Goal: Communication & Community: Answer question/provide support

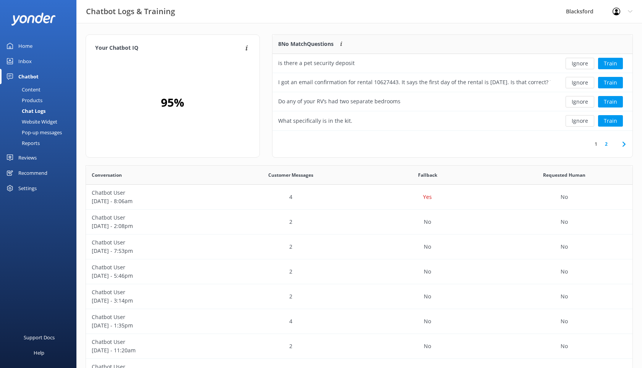
scroll to position [268, 547]
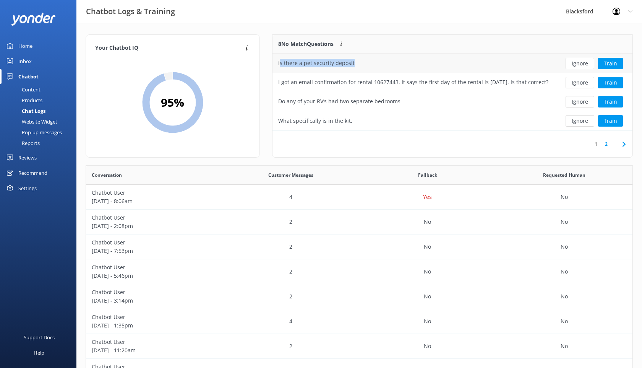
drag, startPoint x: 354, startPoint y: 64, endPoint x: 280, endPoint y: 65, distance: 74.2
click at [280, 65] on div "is there a pet security deposit" at bounding box center [415, 63] width 284 height 19
click at [355, 68] on div "is there a pet security deposit" at bounding box center [415, 63] width 284 height 19
drag, startPoint x: 352, startPoint y: 64, endPoint x: 278, endPoint y: 66, distance: 73.8
click at [278, 66] on div "is there a pet security deposit" at bounding box center [415, 63] width 284 height 19
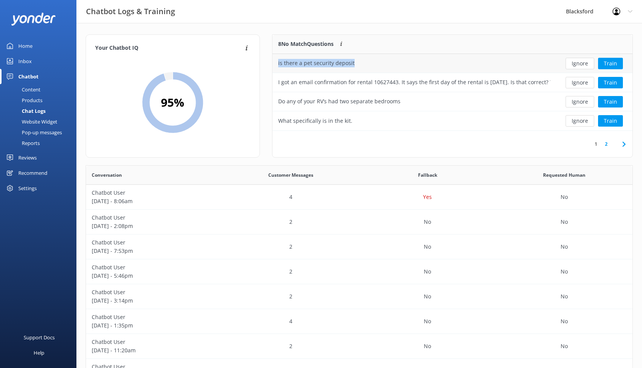
copy div "is there a pet security deposit"
click at [36, 90] on div "Content" at bounding box center [23, 89] width 36 height 11
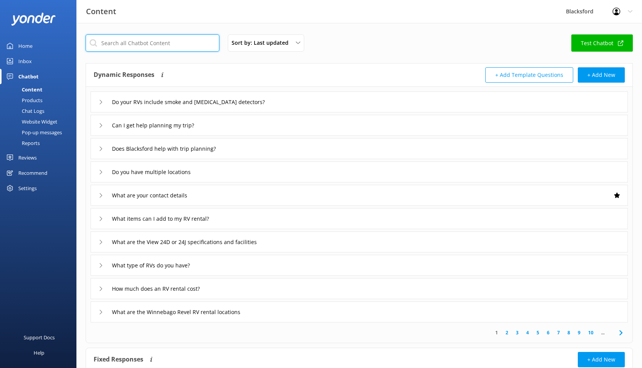
click at [195, 46] on input "text" at bounding box center [153, 42] width 134 height 17
type input "pet"
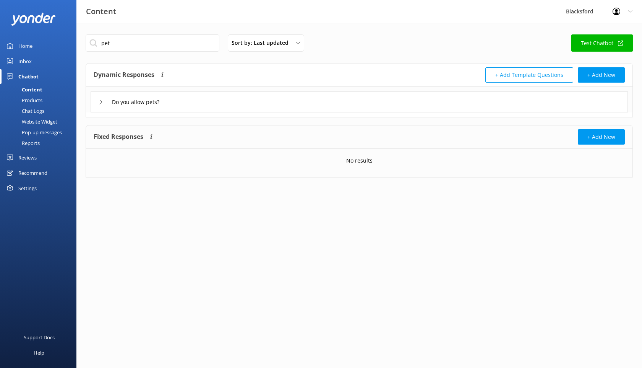
click at [101, 100] on icon at bounding box center [101, 102] width 5 height 5
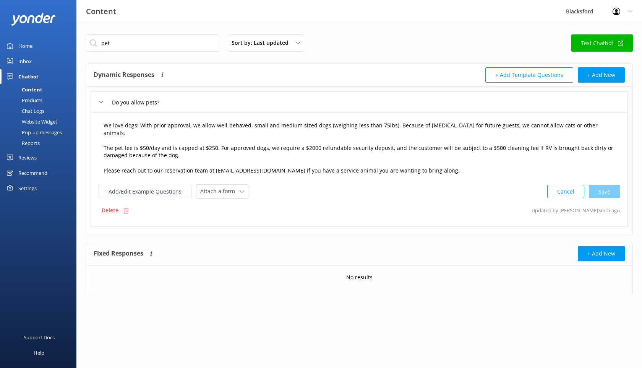
click at [305, 140] on textarea "We love dogs! With prior approval, we allow well-behaved, small and medium size…" at bounding box center [359, 148] width 520 height 62
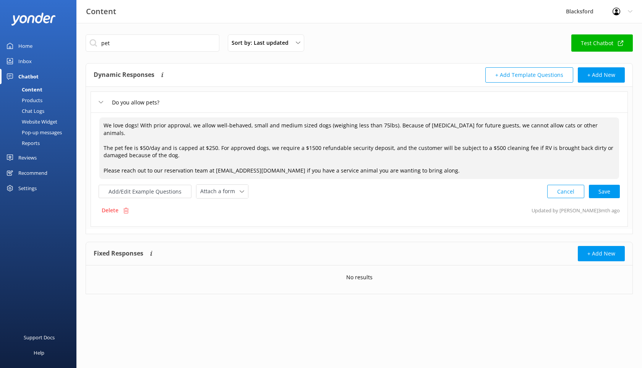
click at [401, 153] on textarea "We love dogs! With prior approval, we allow well-behaved, small and medium size…" at bounding box center [359, 148] width 520 height 62
click at [150, 185] on button "Add/Edit Example Questions" at bounding box center [145, 191] width 93 height 13
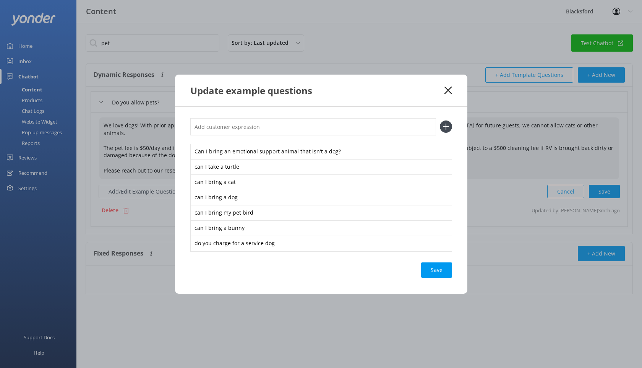
type textarea "We love dogs! With prior approval, we allow well-behaved, small and medium size…"
click at [218, 124] on input "text" at bounding box center [313, 126] width 246 height 17
paste input "is there a pet security deposit"
type input "is there a pet security deposit"
click at [444, 127] on use at bounding box center [446, 127] width 7 height 7
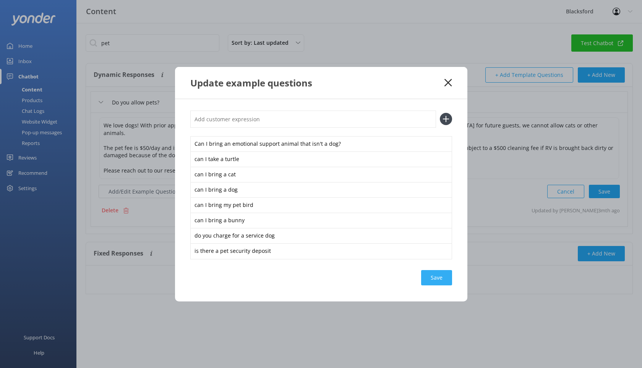
click at [439, 276] on div "Save" at bounding box center [436, 277] width 31 height 15
click at [446, 80] on use at bounding box center [448, 82] width 7 height 7
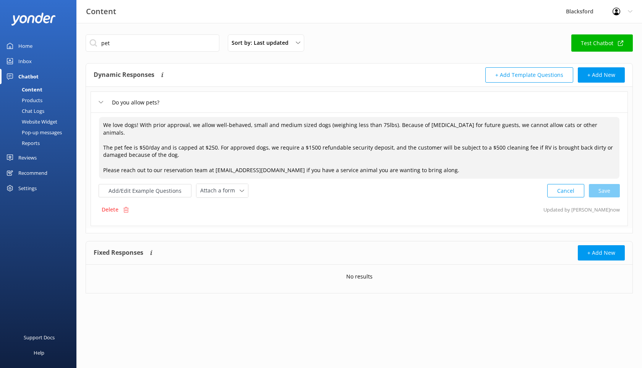
click at [384, 138] on textarea "We love dogs! With prior approval, we allow well-behaved, small and medium size…" at bounding box center [359, 148] width 521 height 62
click at [594, 184] on div "Cancel Save" at bounding box center [584, 191] width 73 height 14
type textarea "We love dogs! With prior approval, we allow well-behaved, small and medium size…"
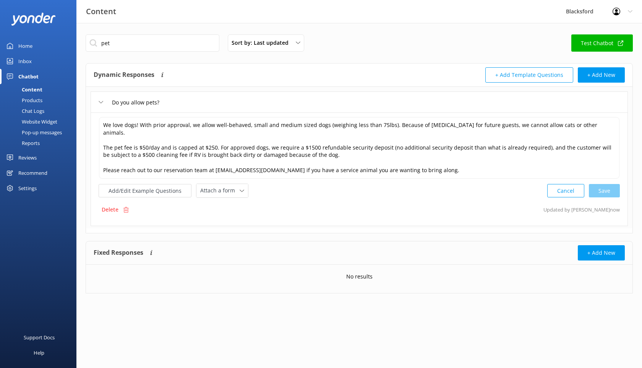
click at [33, 108] on div "Chat Logs" at bounding box center [25, 111] width 40 height 11
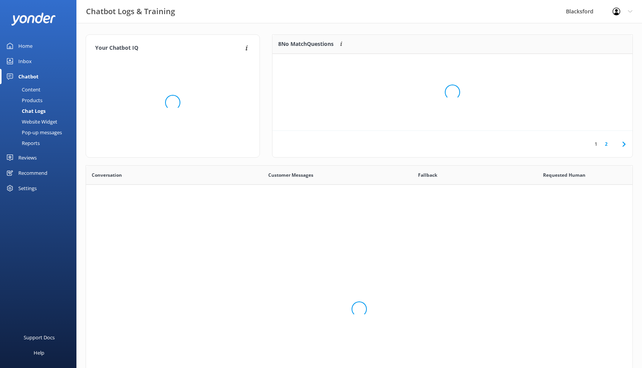
scroll to position [268, 547]
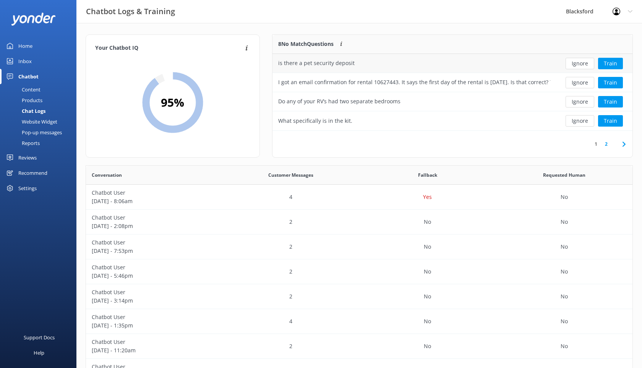
click at [582, 62] on button "Ignore" at bounding box center [580, 63] width 29 height 11
click at [490, 64] on div "I got an email confirmation for rental 10627443. It says the first day of the r…" at bounding box center [414, 63] width 272 height 8
click at [388, 69] on div "I got an email confirmation for rental 10627443. It says the first day of the r…" at bounding box center [415, 63] width 284 height 19
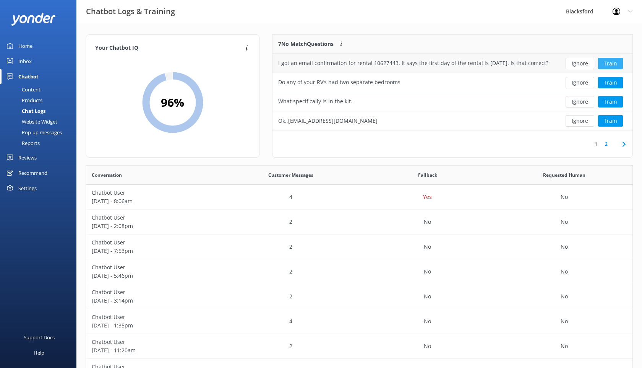
click at [606, 63] on button "Train" at bounding box center [610, 63] width 25 height 11
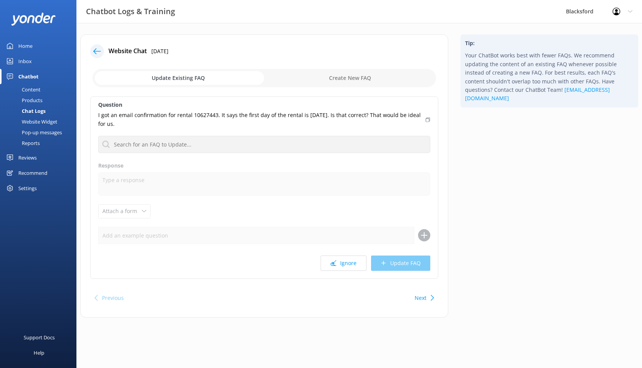
click at [99, 54] on icon at bounding box center [97, 51] width 8 height 8
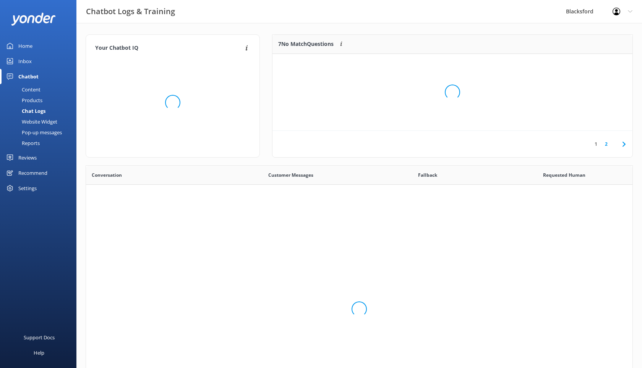
scroll to position [268, 547]
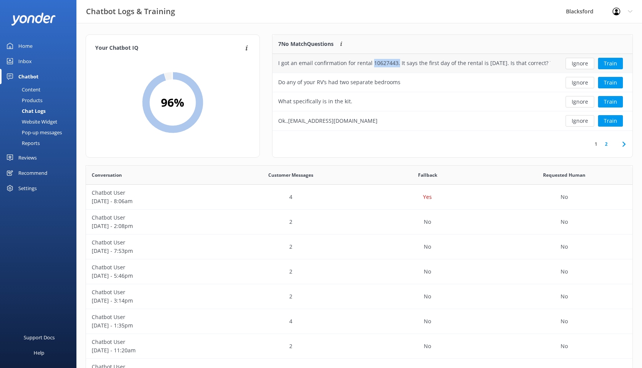
drag, startPoint x: 397, startPoint y: 64, endPoint x: 371, endPoint y: 64, distance: 26.0
click at [371, 64] on div "I got an email confirmation for rental 10627443. It says the first day of the r…" at bounding box center [414, 63] width 272 height 8
copy div "10627443."
click at [585, 59] on button "Ignore" at bounding box center [580, 63] width 29 height 11
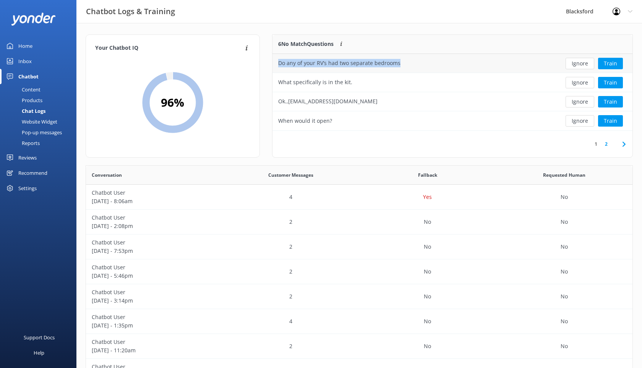
drag, startPoint x: 401, startPoint y: 65, endPoint x: 279, endPoint y: 64, distance: 122.0
click at [279, 64] on div "Do any of your RV’s had two separate bedrooms" at bounding box center [415, 63] width 284 height 19
copy div "Do any of your RV’s had two separate bedrooms"
click at [35, 89] on div "Content" at bounding box center [23, 89] width 36 height 11
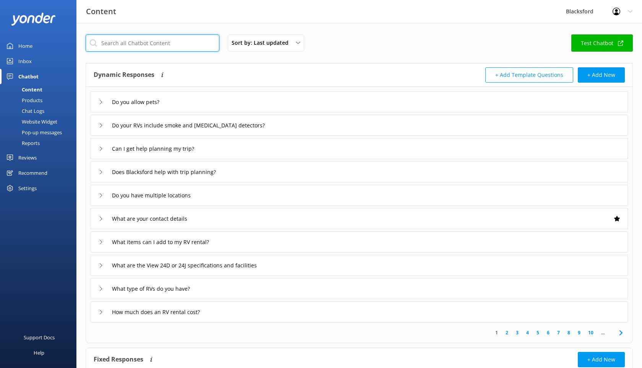
click at [177, 49] on input "text" at bounding box center [153, 42] width 134 height 17
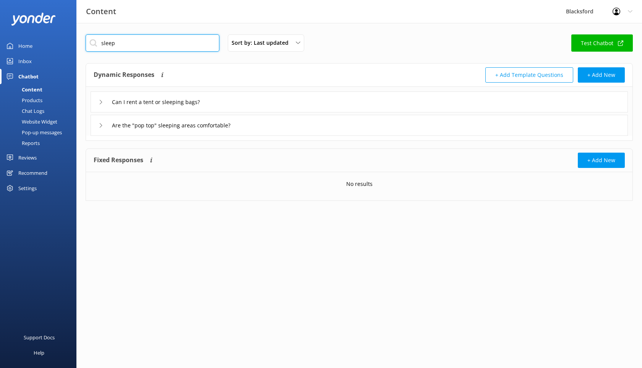
click at [148, 43] on input "sleep" at bounding box center [153, 42] width 134 height 17
type input "w"
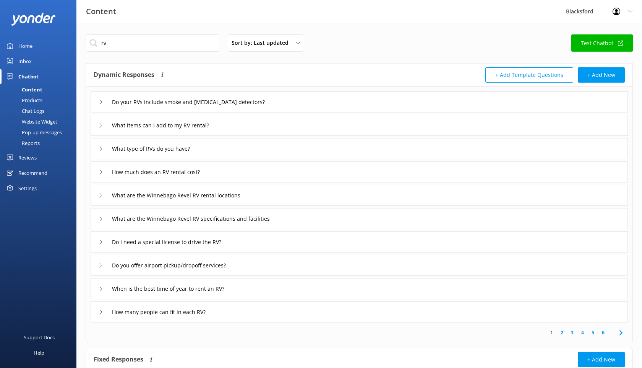
click at [102, 146] on icon at bounding box center [101, 148] width 5 height 5
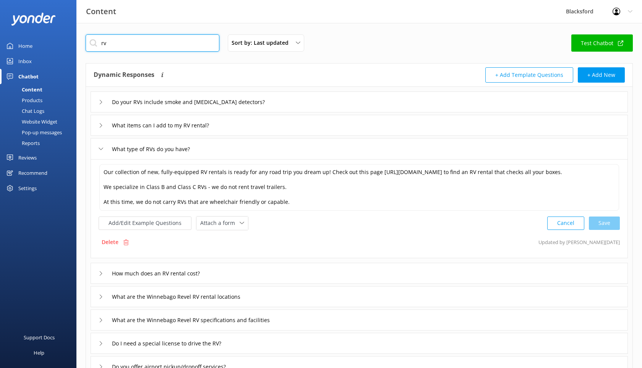
click at [115, 44] on input "rv" at bounding box center [153, 42] width 134 height 17
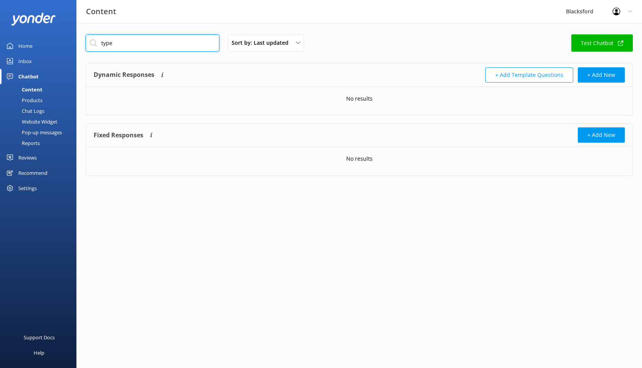
type input "type"
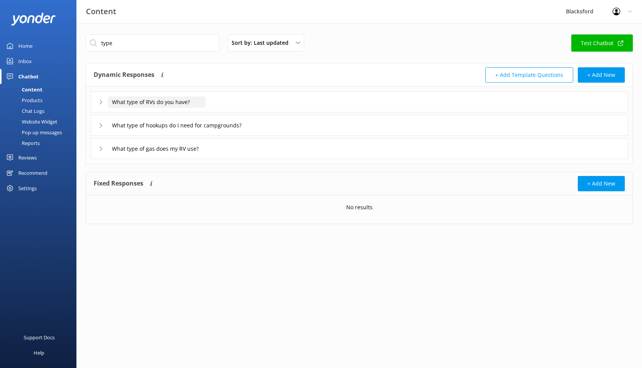
click at [117, 101] on input "What type of RVs do you have?" at bounding box center [157, 101] width 98 height 11
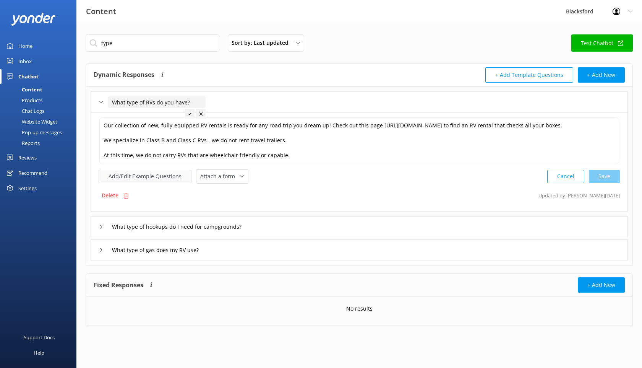
click at [140, 180] on button "Add/Edit Example Questions" at bounding box center [145, 176] width 93 height 13
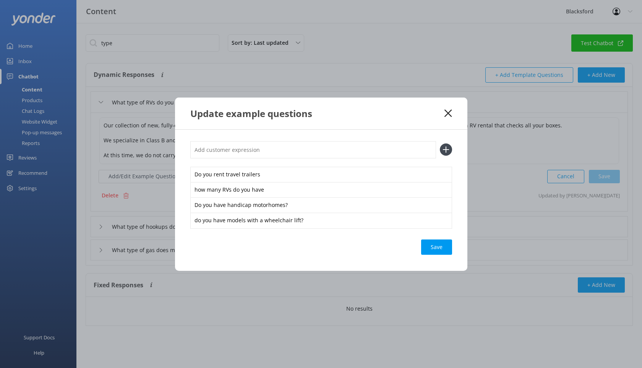
click at [292, 150] on input "text" at bounding box center [313, 149] width 246 height 17
paste input "Do any of your RV’s had two separate bedrooms"
type input "Do any of your RV’s had two separate bedrooms"
click at [446, 150] on use at bounding box center [446, 149] width 7 height 7
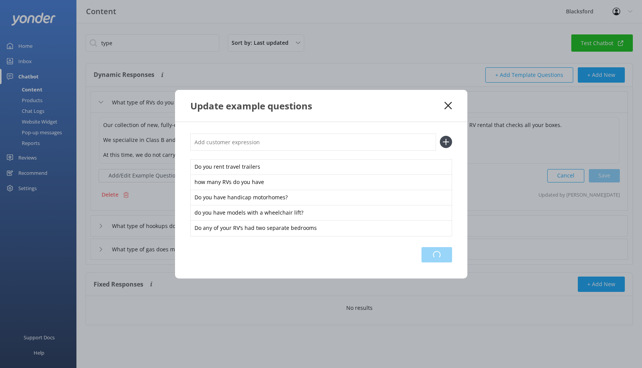
click at [436, 255] on div "Loading.." at bounding box center [437, 254] width 31 height 15
click at [447, 108] on icon at bounding box center [448, 106] width 7 height 8
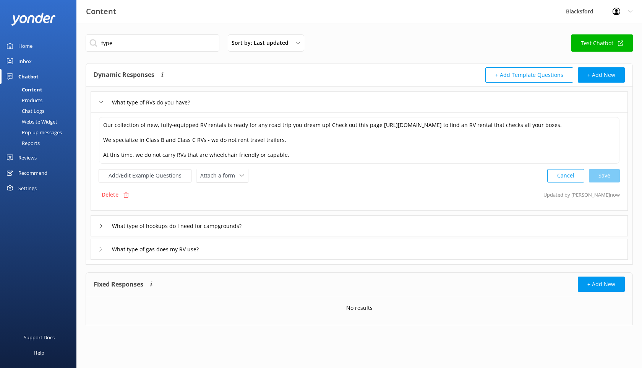
click at [25, 112] on div "Chat Logs" at bounding box center [25, 111] width 40 height 11
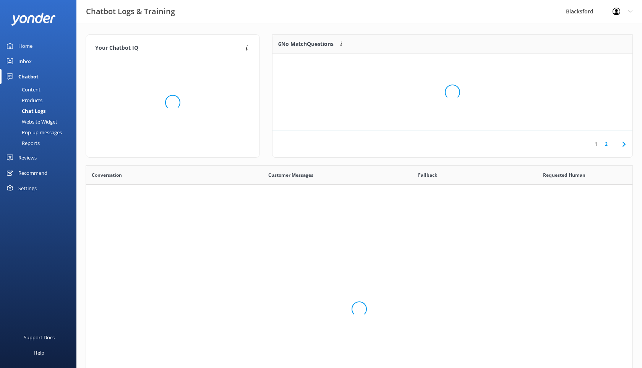
scroll to position [268, 547]
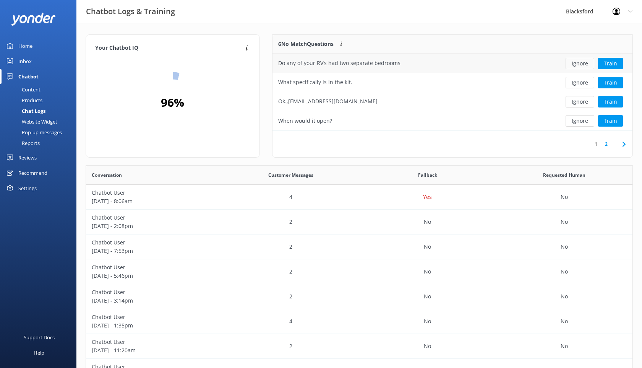
click at [590, 63] on button "Ignore" at bounding box center [580, 63] width 29 height 11
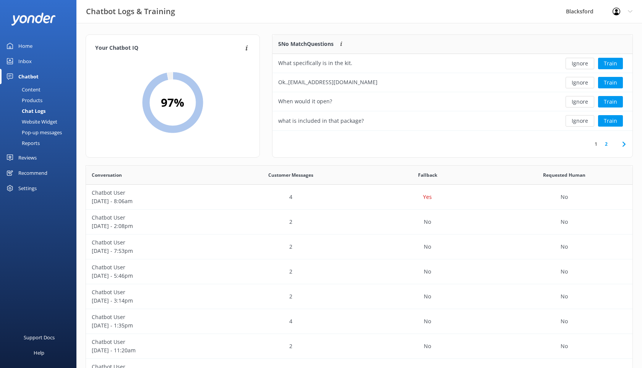
click at [29, 58] on div "Inbox" at bounding box center [24, 61] width 13 height 15
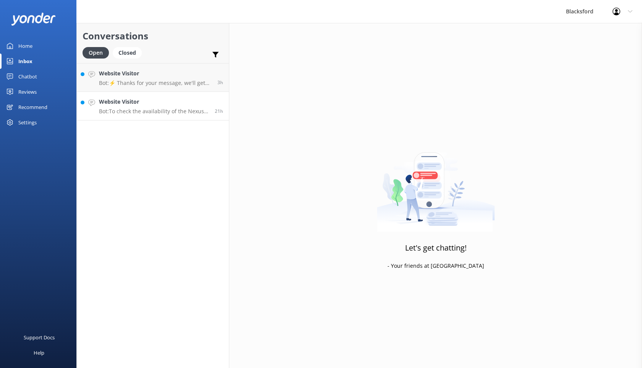
click at [184, 114] on p "Bot: To check the availability of the Nexus Triumph 29T for your dates, please …" at bounding box center [154, 111] width 110 height 7
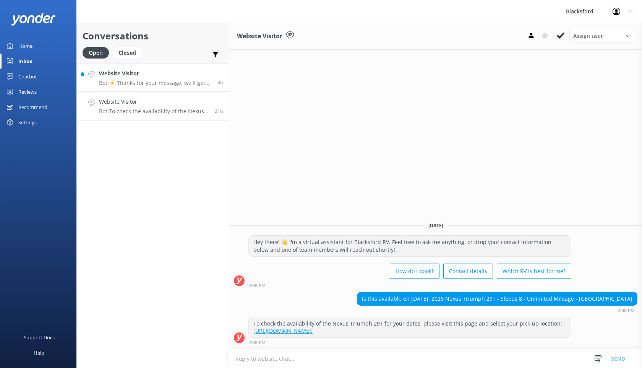
click at [162, 78] on div "Website Visitor Bot: ⚡ Thanks for your message, we'll get back to you as soon a…" at bounding box center [155, 77] width 113 height 16
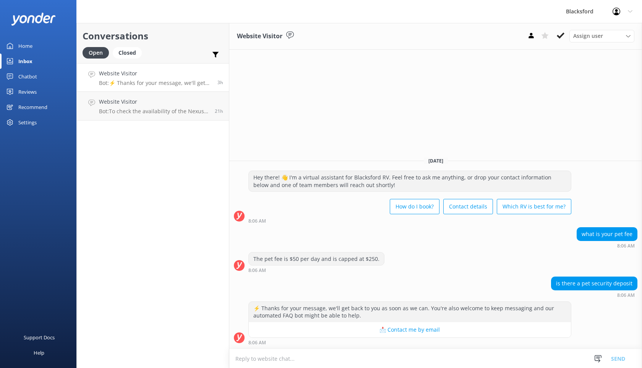
click at [35, 78] on div "Chatbot" at bounding box center [27, 76] width 19 height 15
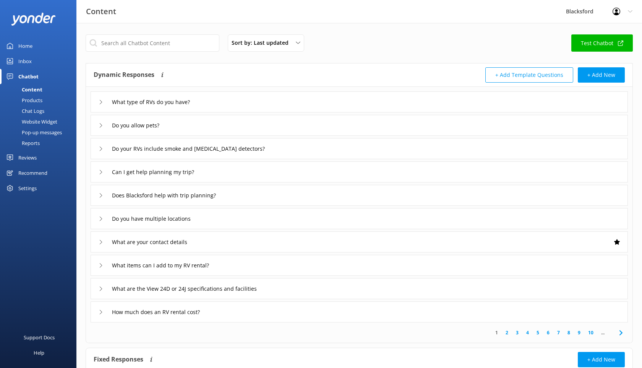
click at [43, 109] on div "Chat Logs" at bounding box center [25, 111] width 40 height 11
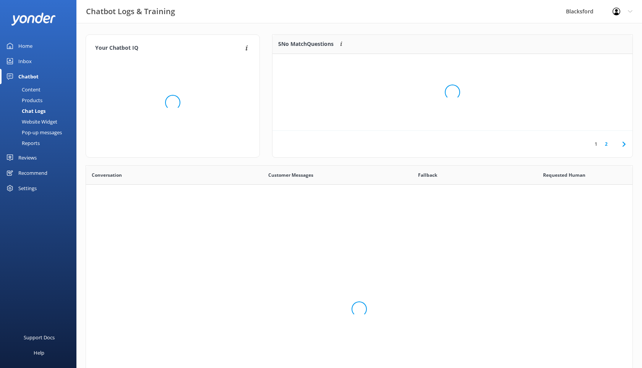
scroll to position [268, 547]
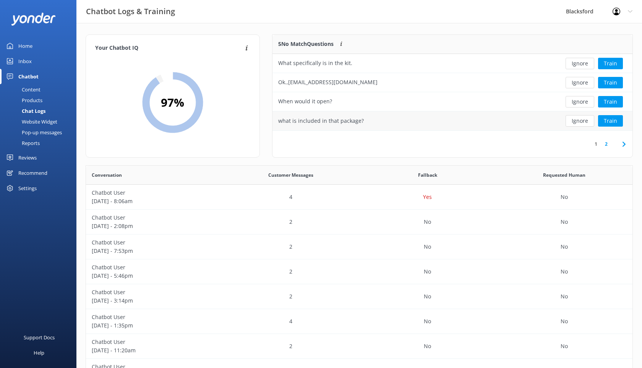
click at [374, 129] on div "what is included in that package?" at bounding box center [415, 120] width 284 height 19
click at [289, 195] on div "4" at bounding box center [291, 197] width 137 height 25
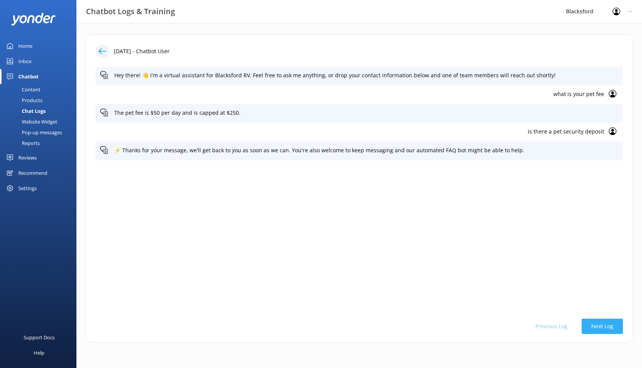
click at [597, 328] on button "Next Log" at bounding box center [602, 326] width 41 height 15
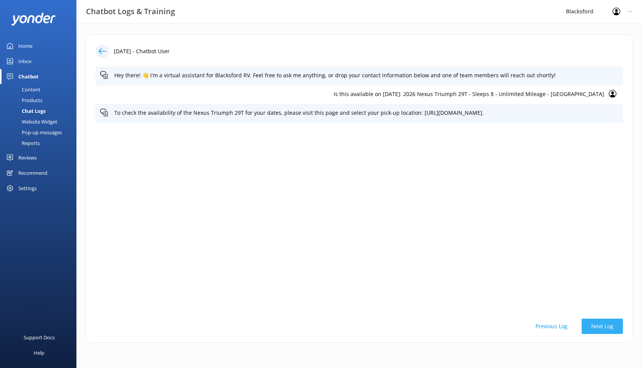
click at [596, 328] on button "Next Log" at bounding box center [602, 326] width 41 height 15
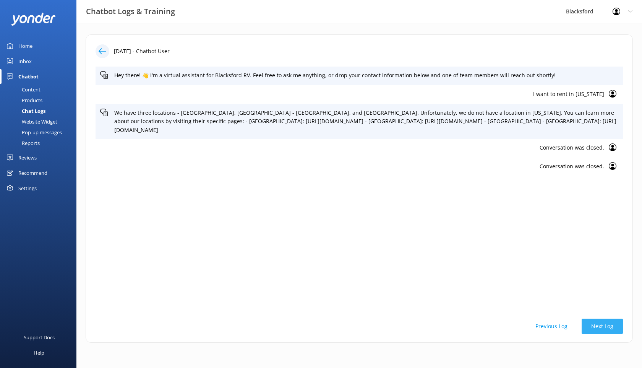
click at [596, 328] on button "Next Log" at bounding box center [602, 326] width 41 height 15
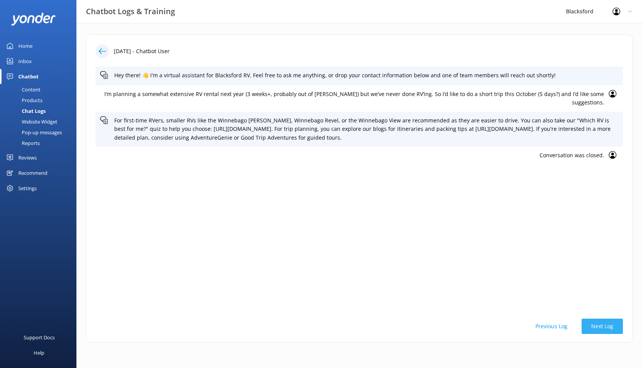
click at [596, 327] on button "Next Log" at bounding box center [602, 326] width 41 height 15
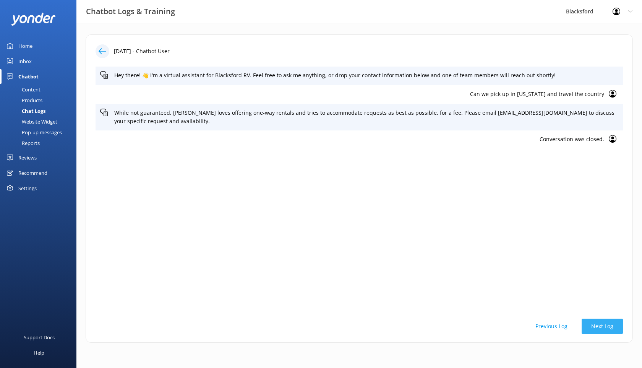
click at [595, 327] on button "Next Log" at bounding box center [602, 326] width 41 height 15
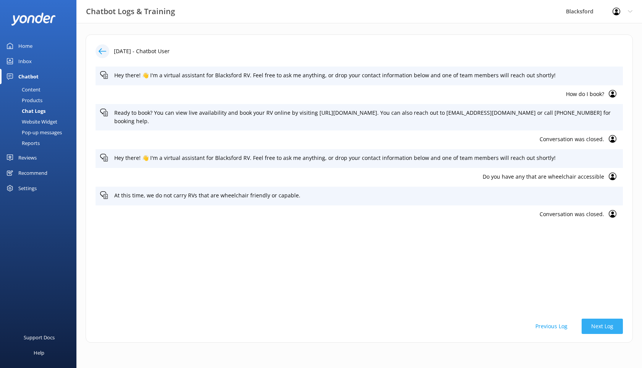
click at [595, 327] on button "Next Log" at bounding box center [602, 326] width 41 height 15
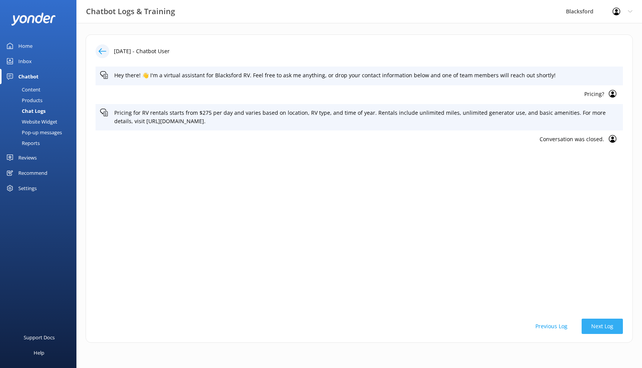
click at [595, 327] on button "Next Log" at bounding box center [602, 326] width 41 height 15
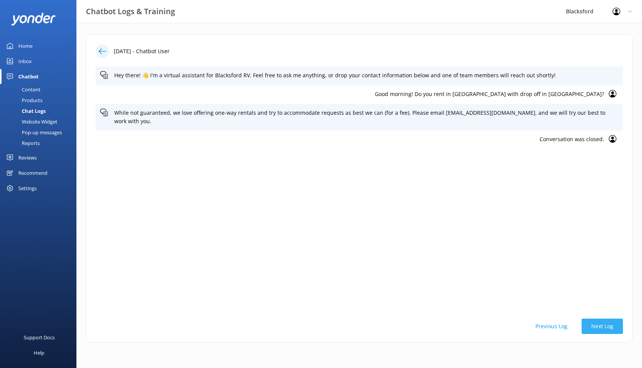
click at [595, 325] on button "Next Log" at bounding box center [602, 326] width 41 height 15
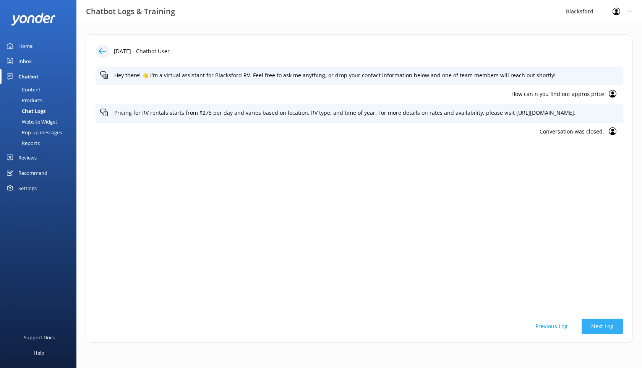
click at [594, 325] on button "Next Log" at bounding box center [602, 326] width 41 height 15
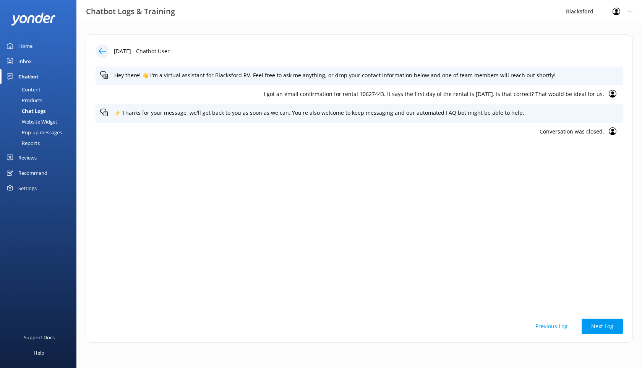
click at [594, 325] on button "Next Log" at bounding box center [602, 326] width 41 height 15
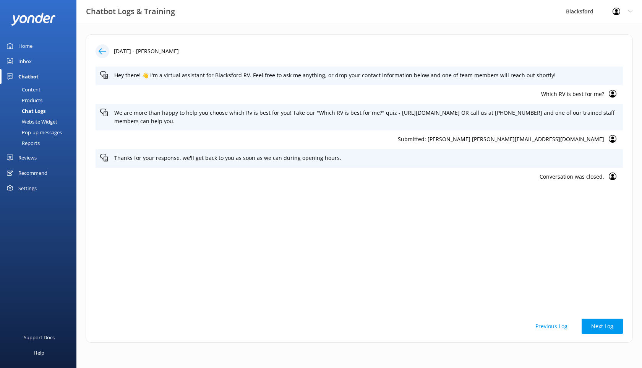
click at [594, 325] on button "Next Log" at bounding box center [602, 326] width 41 height 15
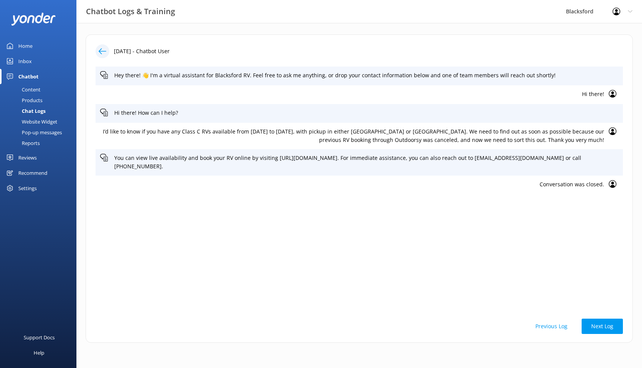
click at [594, 325] on button "Next Log" at bounding box center [602, 326] width 41 height 15
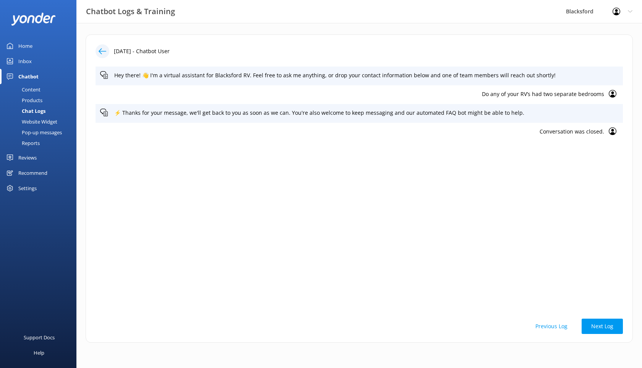
click at [594, 325] on button "Next Log" at bounding box center [602, 326] width 41 height 15
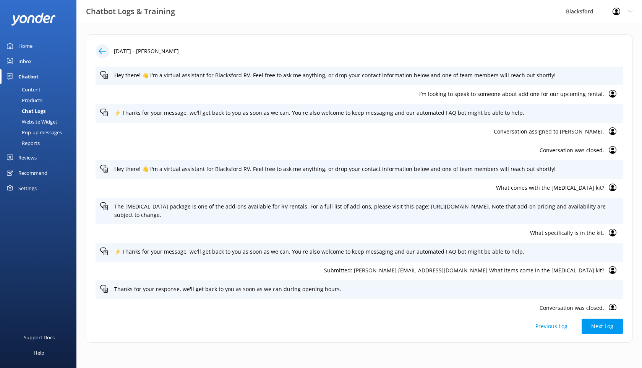
click at [101, 47] on div at bounding box center [103, 51] width 14 height 14
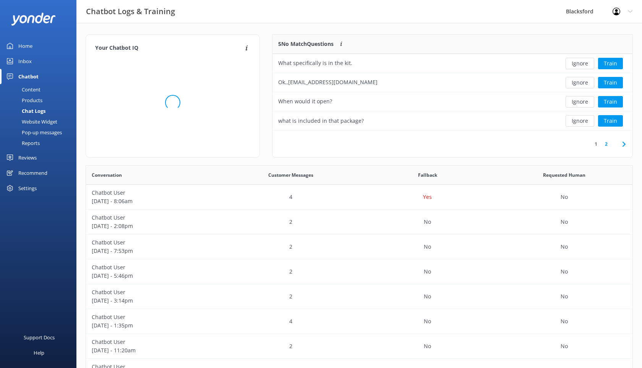
scroll to position [268, 547]
click at [32, 88] on div "Content" at bounding box center [23, 89] width 36 height 11
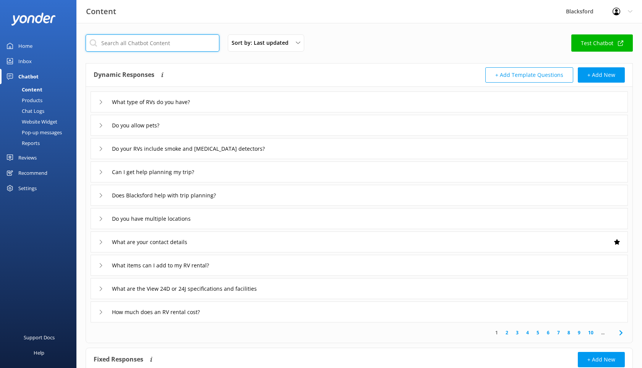
click at [147, 35] on input "text" at bounding box center [153, 42] width 134 height 17
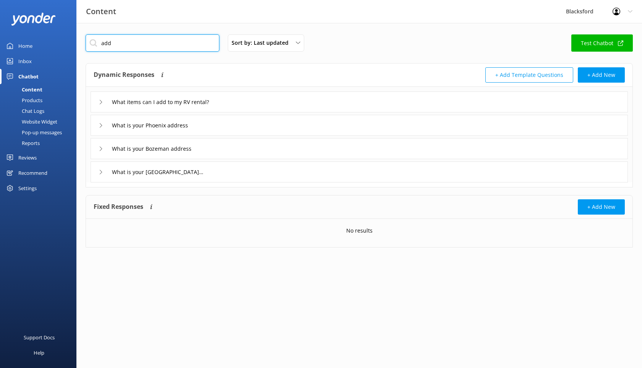
type input "add"
click at [112, 108] on div "What items can I add to my RV rental?" at bounding box center [360, 101] width 538 height 21
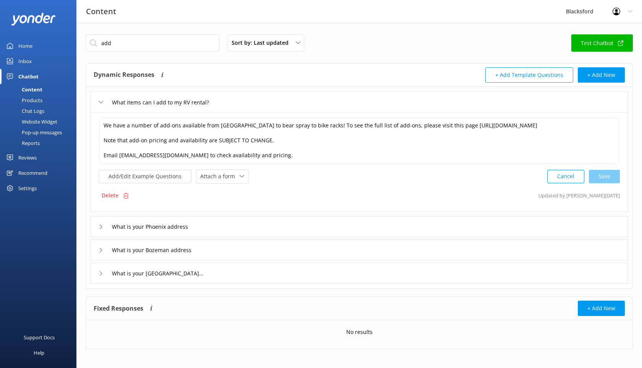
click at [40, 114] on div "Chat Logs" at bounding box center [25, 111] width 40 height 11
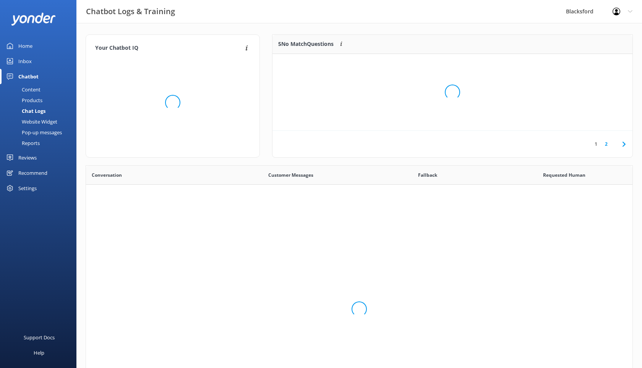
scroll to position [268, 547]
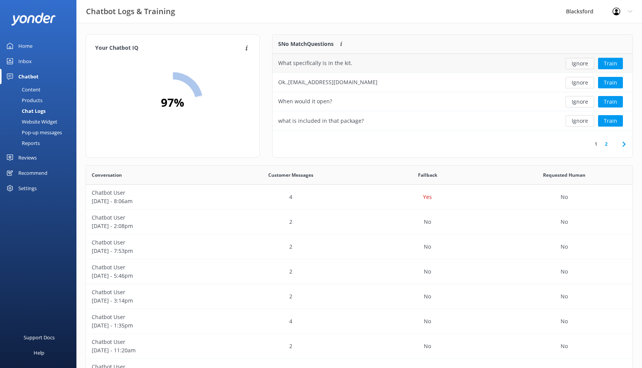
click at [583, 65] on button "Ignore" at bounding box center [580, 63] width 29 height 11
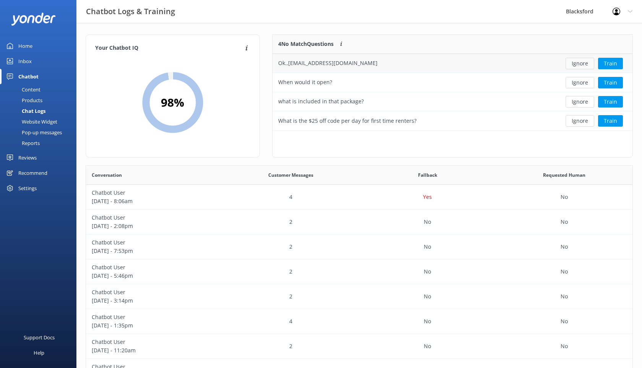
click at [581, 65] on button "Ignore" at bounding box center [580, 63] width 29 height 11
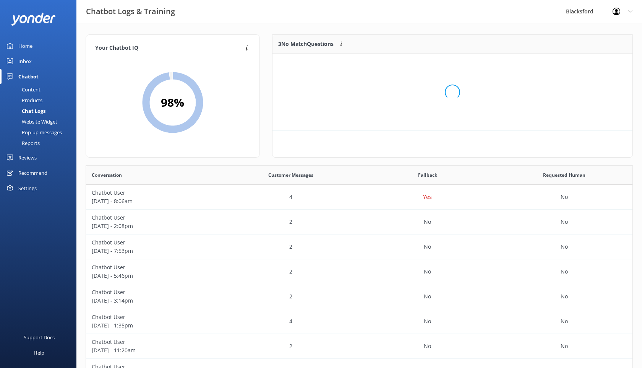
scroll to position [77, 360]
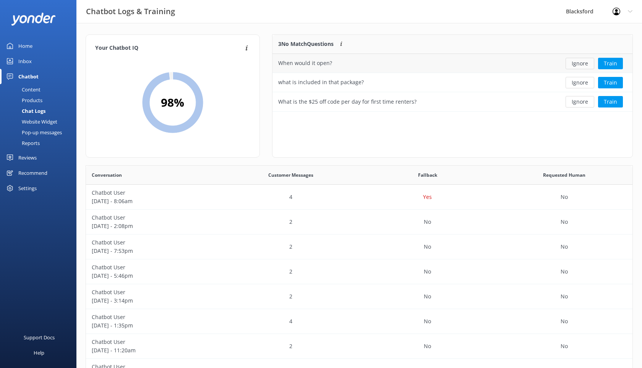
click at [580, 65] on button "Ignore" at bounding box center [580, 63] width 29 height 11
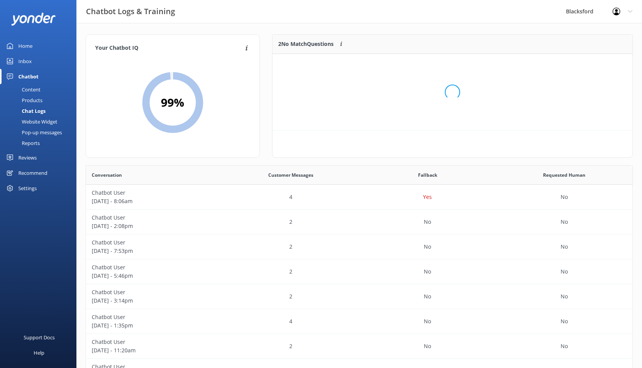
scroll to position [58, 360]
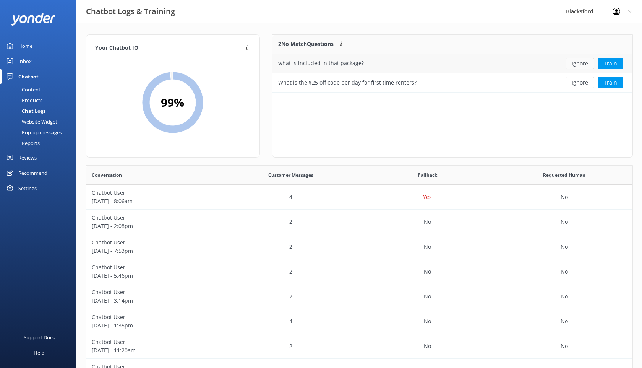
click at [579, 65] on button "Ignore" at bounding box center [580, 63] width 29 height 11
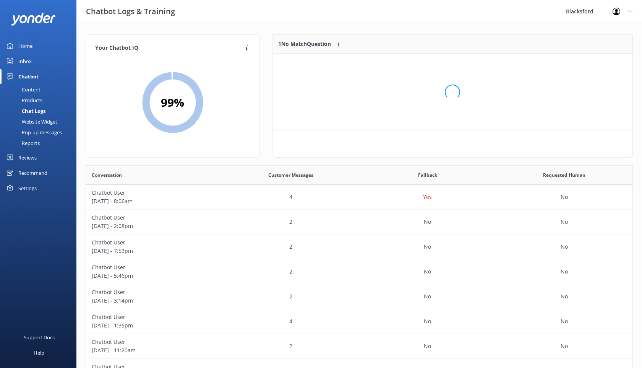
scroll to position [39, 360]
click at [576, 66] on button "Ignore" at bounding box center [580, 63] width 29 height 11
click at [40, 86] on div "Content" at bounding box center [23, 89] width 36 height 11
